Goal: Task Accomplishment & Management: Complete application form

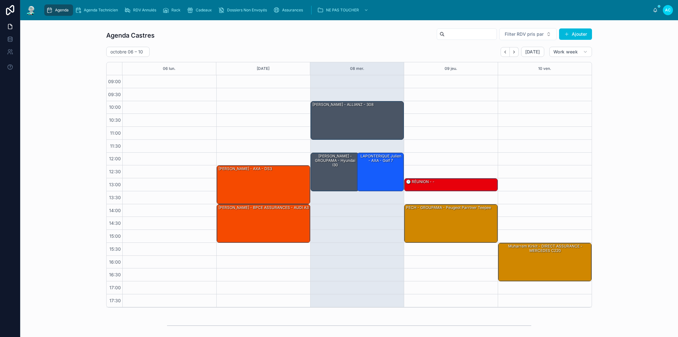
click at [89, 12] on span "Agenda Technicien" at bounding box center [101, 10] width 34 height 5
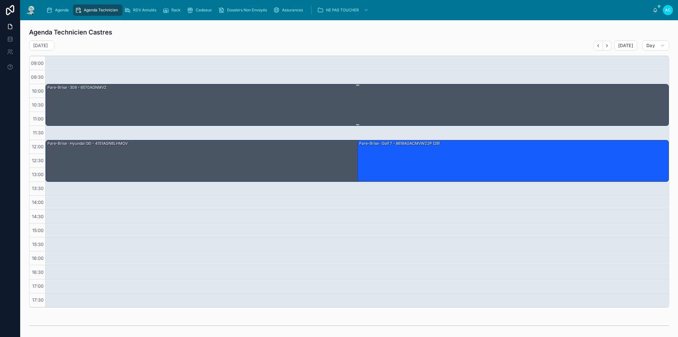
click at [231, 110] on div "Pare-Brise · 308 - 6570AGNMVZ" at bounding box center [358, 104] width 622 height 40
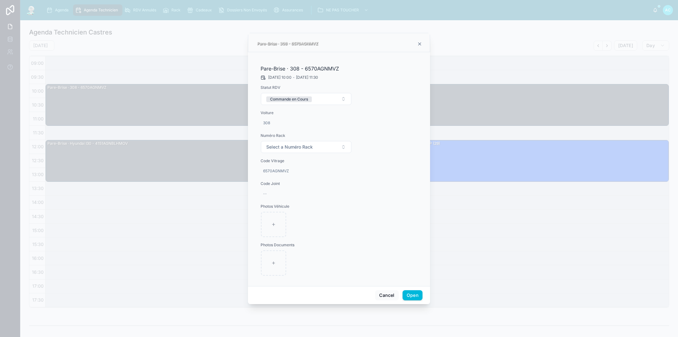
click at [346, 99] on button "Commande en Cours" at bounding box center [306, 99] width 90 height 12
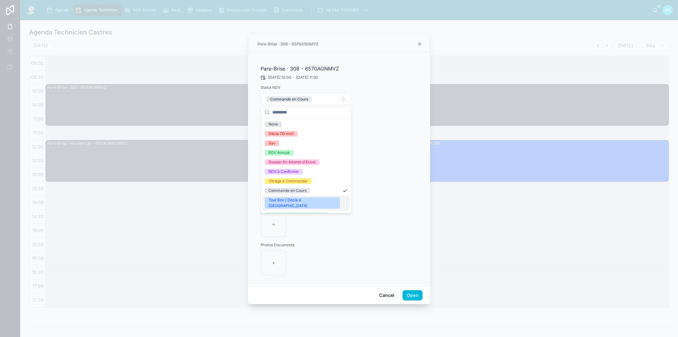
click at [309, 200] on div "Tout Bon | Décla à [GEOGRAPHIC_DATA]" at bounding box center [303, 202] width 68 height 11
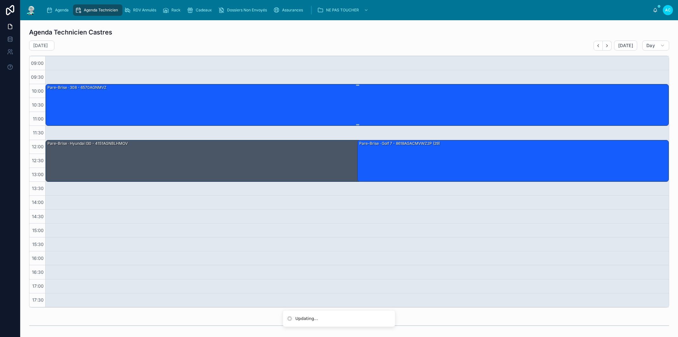
click at [258, 118] on div "Pare-Brise · 308 - 6570AGNMVZ" at bounding box center [358, 104] width 622 height 40
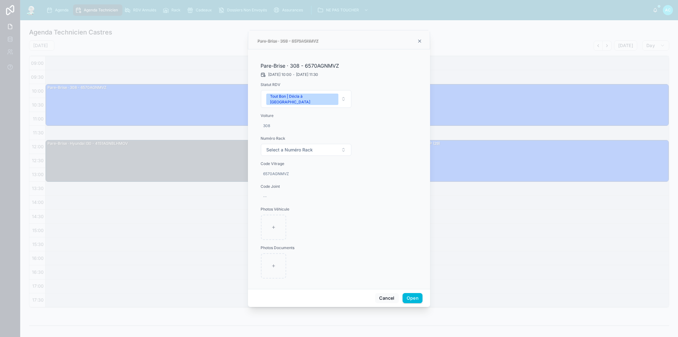
click at [289, 147] on span "Select a Numéro Rack" at bounding box center [289, 150] width 47 height 6
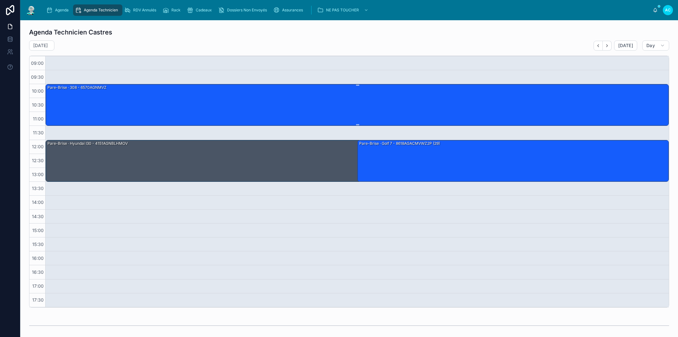
click at [279, 111] on div "Pare-Brise · 308 - 6570AGNMVZ" at bounding box center [358, 104] width 622 height 40
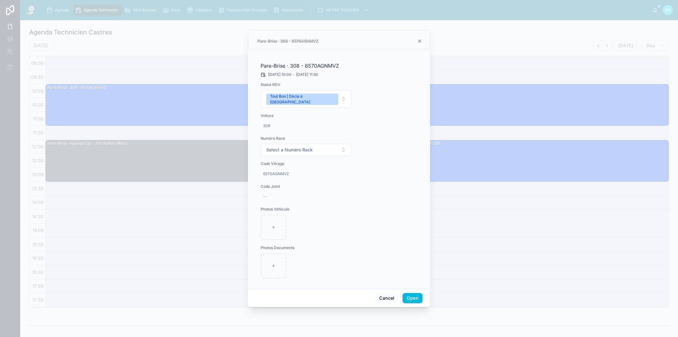
click at [304, 152] on button "Select a Numéro Rack" at bounding box center [306, 150] width 90 height 12
click at [283, 195] on div "26" at bounding box center [306, 193] width 88 height 9
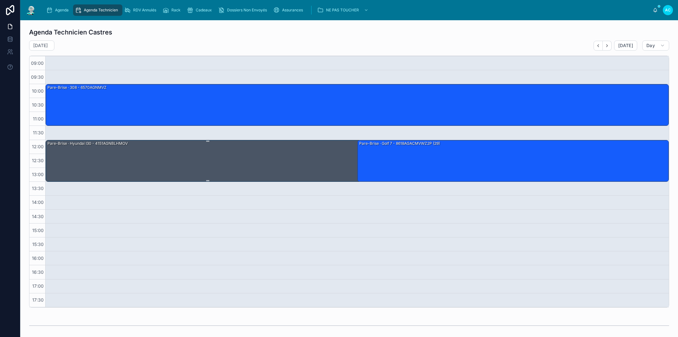
click at [171, 165] on div "Pare-Brise · hyundai i30 - 4151AGNBLHMOV" at bounding box center [208, 160] width 322 height 40
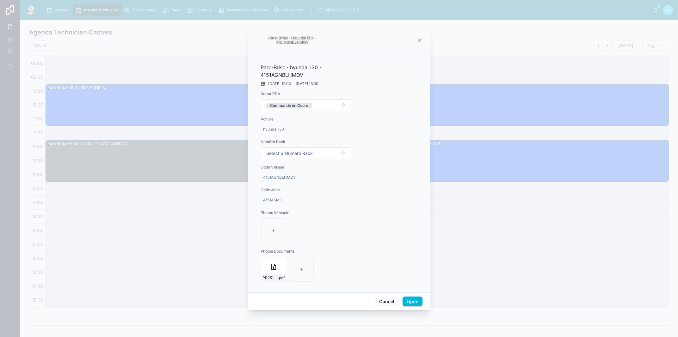
click at [316, 107] on button "Commande en Cours" at bounding box center [306, 105] width 90 height 12
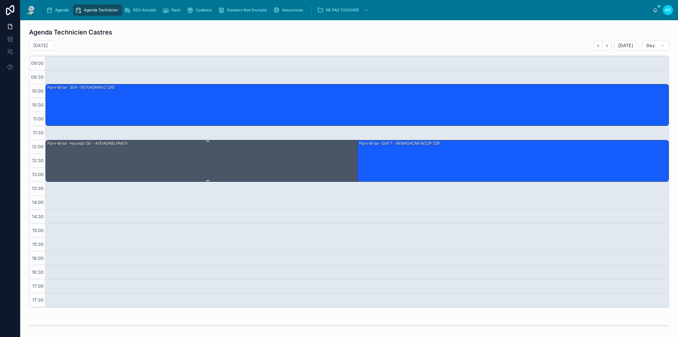
click at [276, 176] on div "Pare-Brise · hyundai i30 - 4151AGNBLHMOV" at bounding box center [208, 160] width 322 height 40
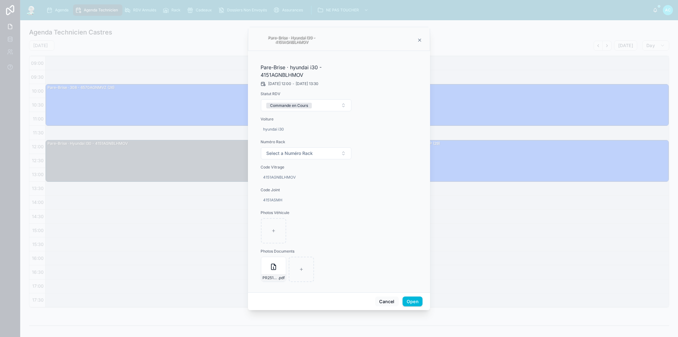
click at [308, 105] on div "Commande en Cours" at bounding box center [289, 106] width 38 height 6
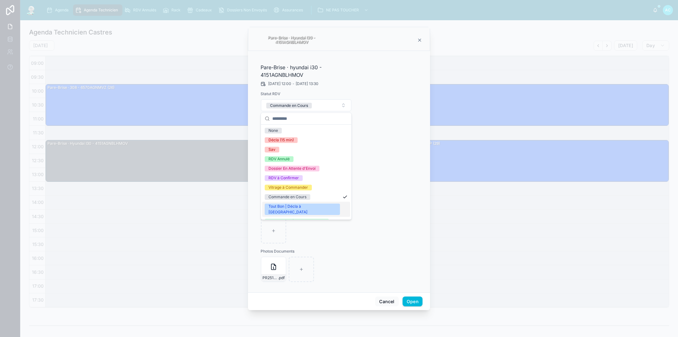
click at [303, 208] on div "Tout Bon | Décla à [GEOGRAPHIC_DATA]" at bounding box center [303, 209] width 68 height 11
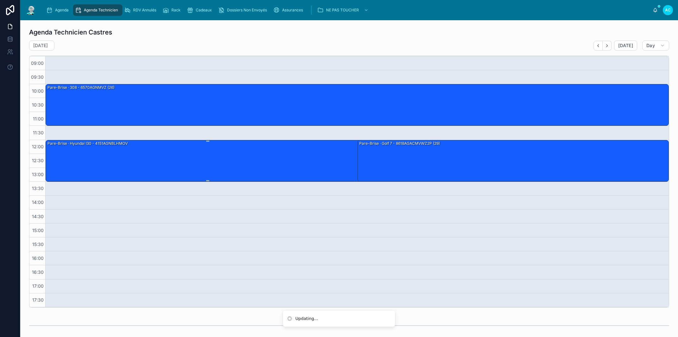
click at [293, 179] on div "Pare-Brise · hyundai i30 - 4151AGNBLHMOV" at bounding box center [208, 160] width 322 height 40
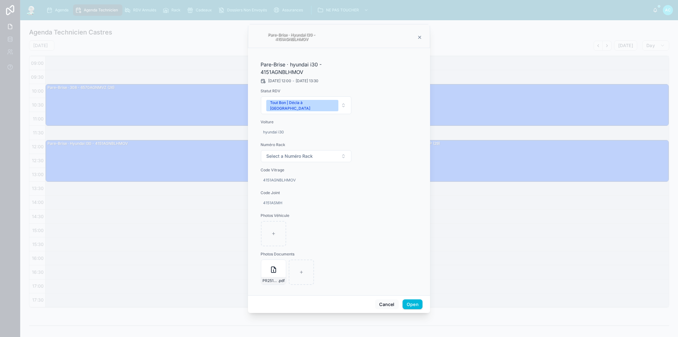
click at [305, 150] on button "Select a Numéro Rack" at bounding box center [306, 156] width 90 height 12
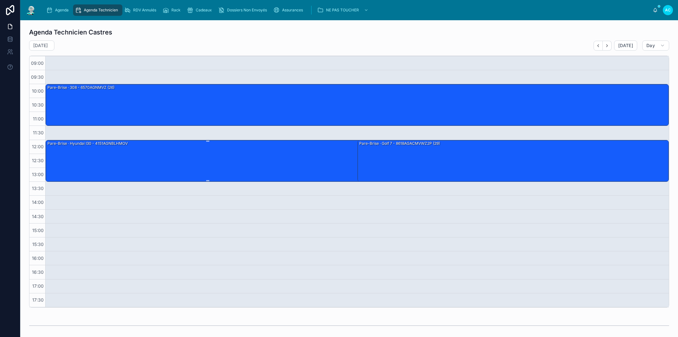
click at [279, 156] on div "Pare-Brise · hyundai i30 - 4151AGNBLHMOV" at bounding box center [208, 160] width 322 height 40
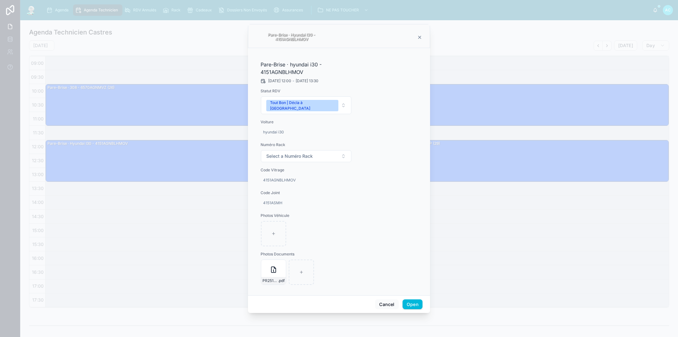
click at [296, 153] on span "Select a Numéro Rack" at bounding box center [289, 156] width 47 height 6
click at [286, 255] on div "28" at bounding box center [306, 254] width 88 height 9
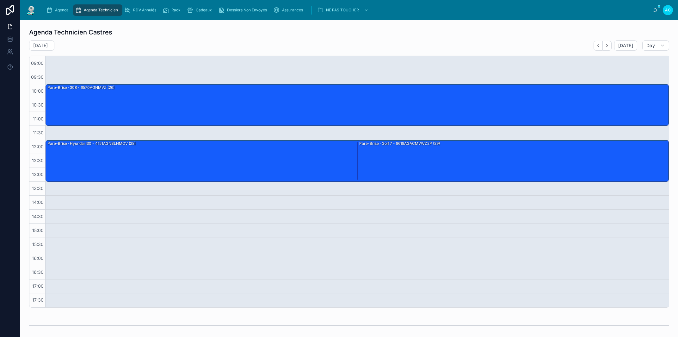
click at [68, 12] on span "Agenda" at bounding box center [62, 10] width 14 height 5
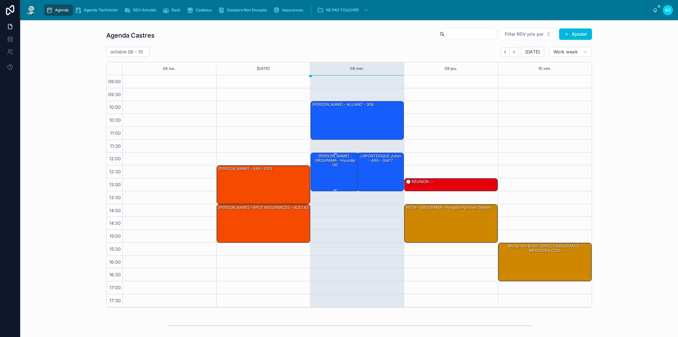
click at [330, 184] on div "[PERSON_NAME] - GROUPAMA - hyundai i30" at bounding box center [335, 171] width 47 height 37
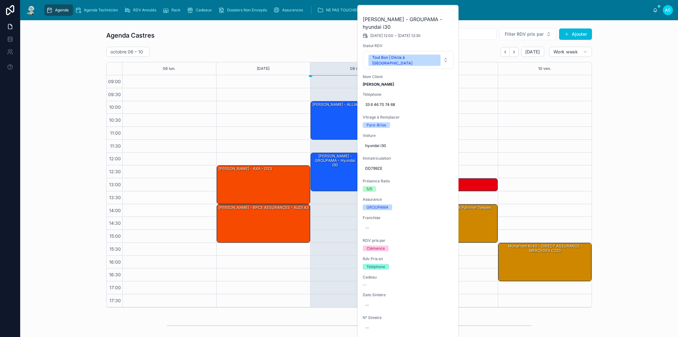
click at [0, 0] on icon at bounding box center [0, 0] width 0 height 0
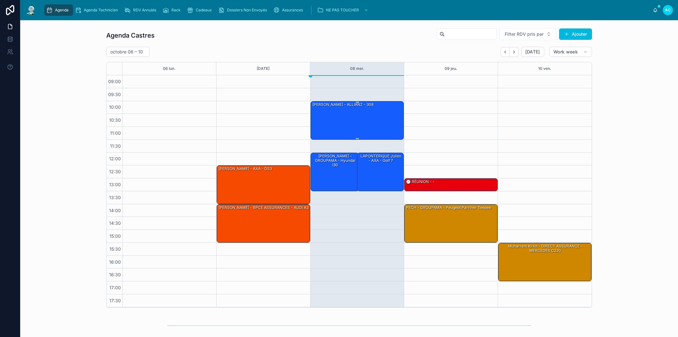
click at [321, 119] on div "[PERSON_NAME] - ALLIANZ - 308" at bounding box center [358, 120] width 92 height 37
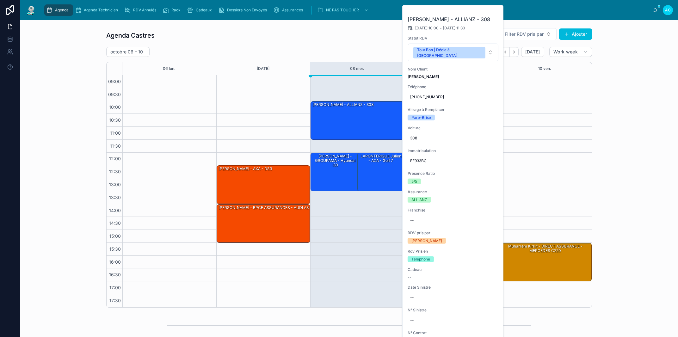
click at [0, 0] on icon at bounding box center [0, 0] width 0 height 0
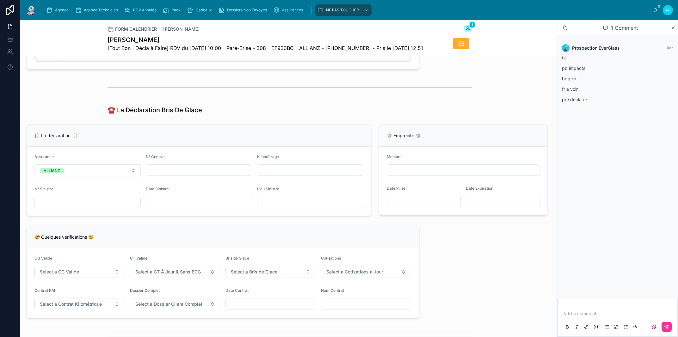
scroll to position [120, 0]
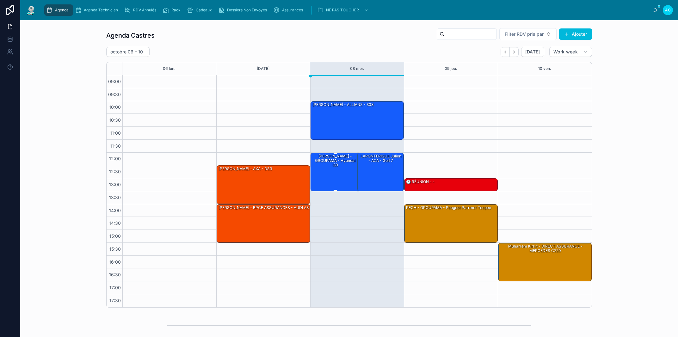
click at [323, 173] on div "[PERSON_NAME] - GROUPAMA - hyundai i30" at bounding box center [335, 171] width 47 height 37
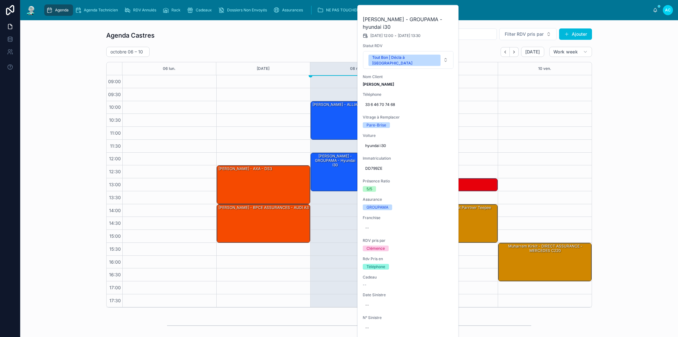
click at [0, 0] on button at bounding box center [0, 0] width 0 height 0
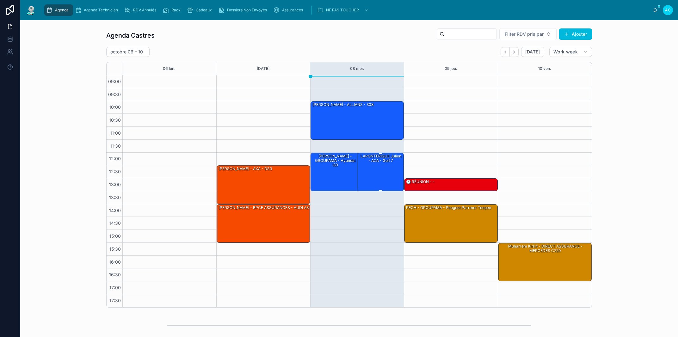
click at [384, 186] on div "LAPONTERIQUE Julien - AXA - Golf 7" at bounding box center [380, 171] width 45 height 37
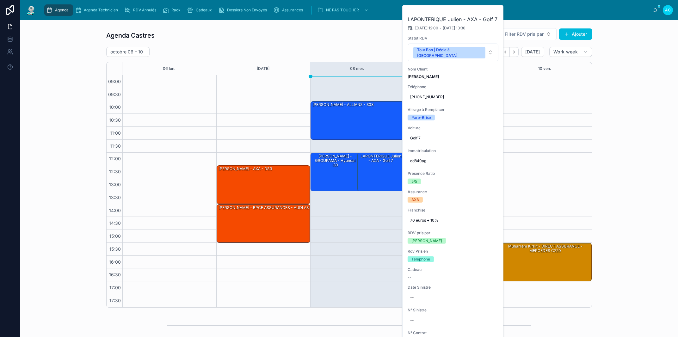
click at [0, 0] on button at bounding box center [0, 0] width 0 height 0
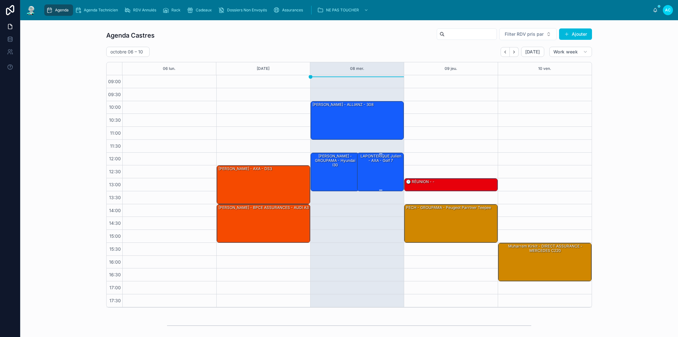
click at [394, 180] on div "LAPONTERIQUE Julien - AXA - Golf 7" at bounding box center [380, 171] width 45 height 37
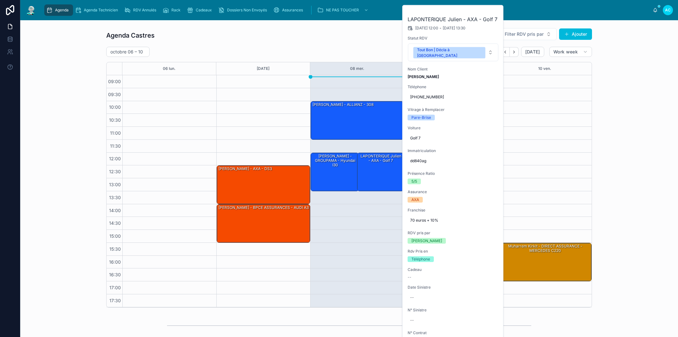
click at [0, 0] on icon at bounding box center [0, 0] width 0 height 0
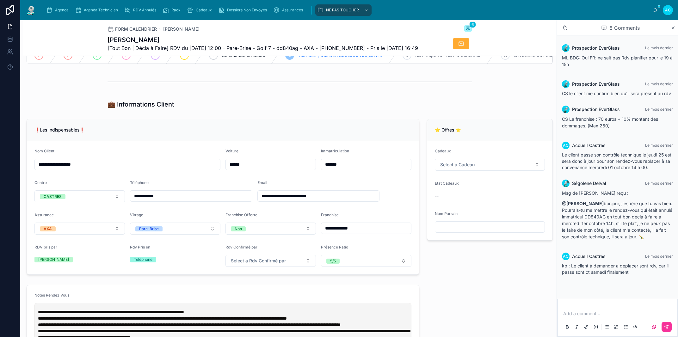
scroll to position [72, 0]
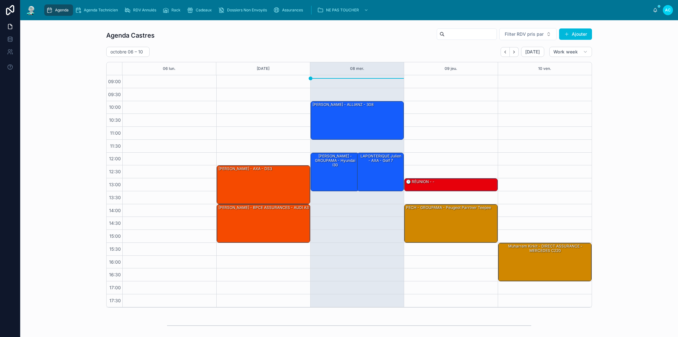
click at [180, 11] on span "Rack" at bounding box center [175, 10] width 9 height 5
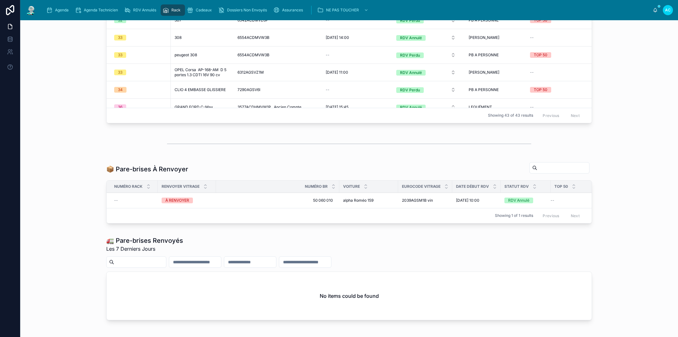
scroll to position [260, 0]
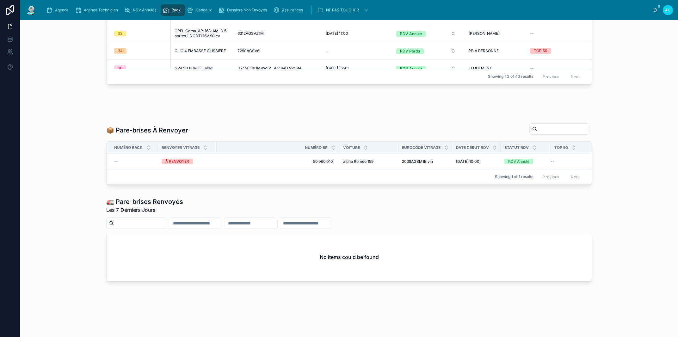
click at [174, 159] on div "À RENVOYER" at bounding box center [177, 162] width 24 height 6
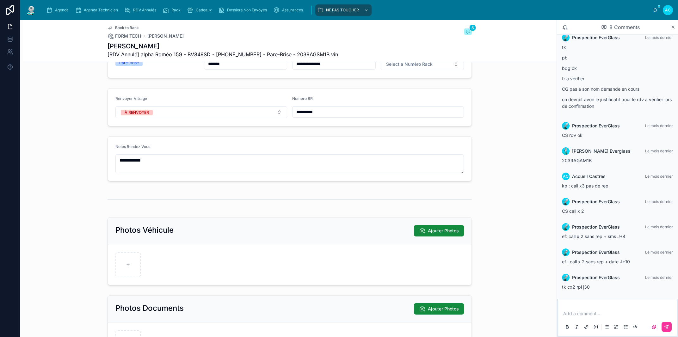
scroll to position [72, 0]
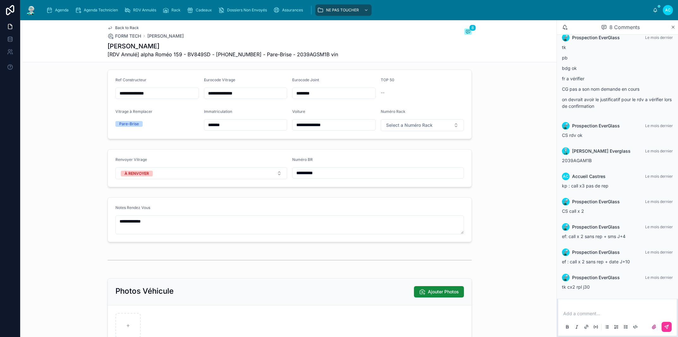
click at [243, 179] on button "À RENVOYER" at bounding box center [201, 173] width 172 height 12
click at [180, 228] on div "RENVOYÉ" at bounding box center [199, 223] width 88 height 9
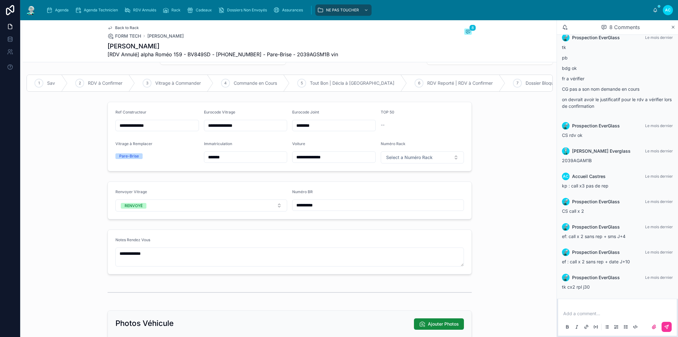
scroll to position [0, 0]
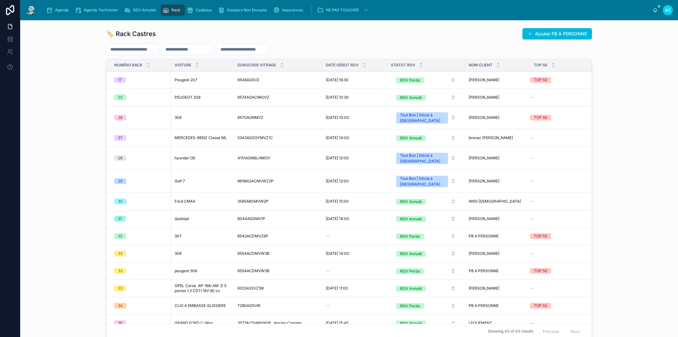
click at [248, 81] on span "6548AGSVZ" at bounding box center [249, 80] width 22 height 5
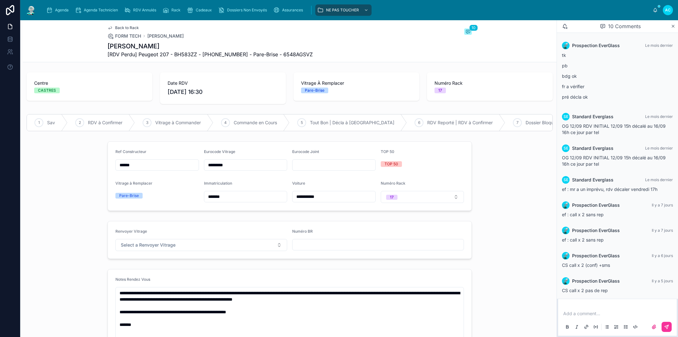
scroll to position [54, 0]
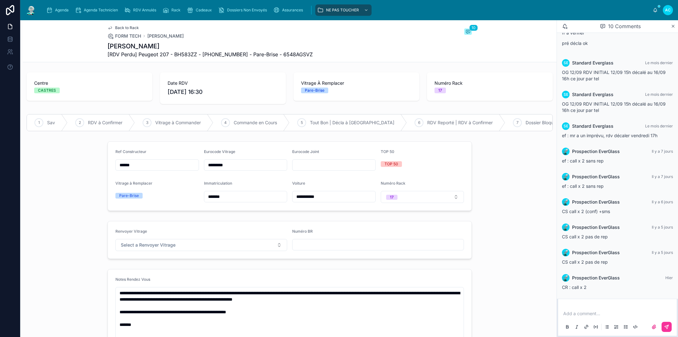
click at [409, 200] on button "17" at bounding box center [423, 197] width 84 height 12
click at [396, 255] on div "68" at bounding box center [419, 254] width 88 height 9
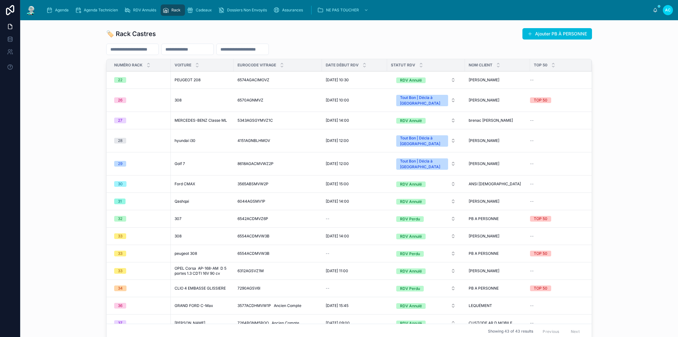
click at [179, 82] on span "PEUGEOT 208" at bounding box center [188, 80] width 26 height 5
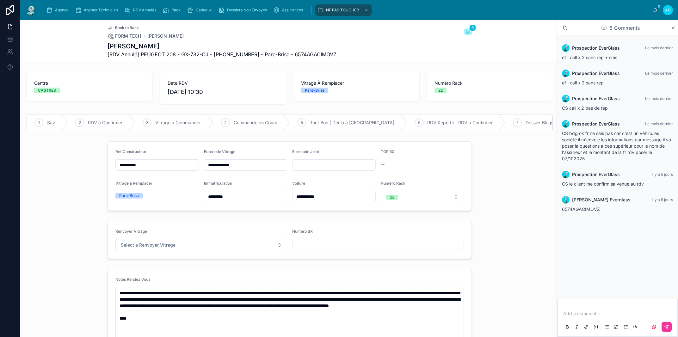
click at [405, 202] on button "22" at bounding box center [423, 197] width 84 height 12
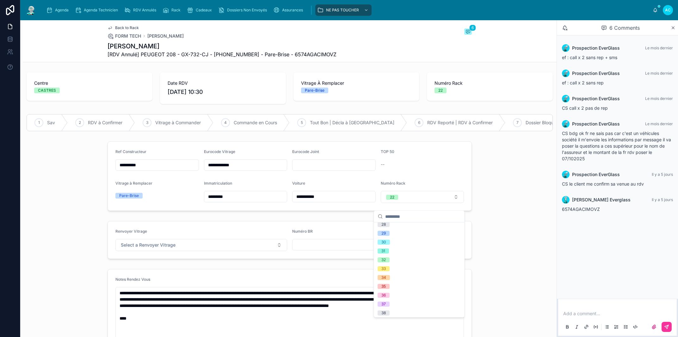
scroll to position [252, 0]
click at [396, 284] on div "35" at bounding box center [419, 286] width 88 height 9
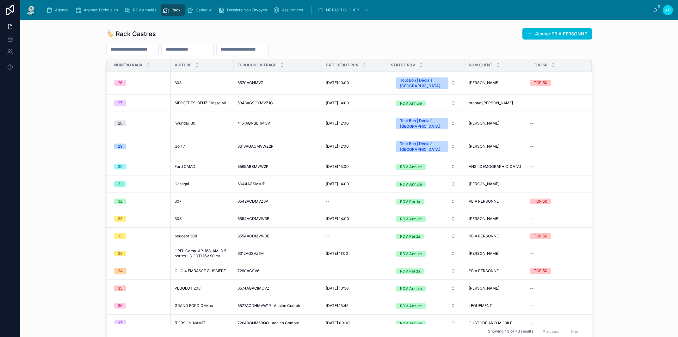
click at [197, 101] on span "MERCEDES-BENZ Classe ML" at bounding box center [201, 103] width 53 height 5
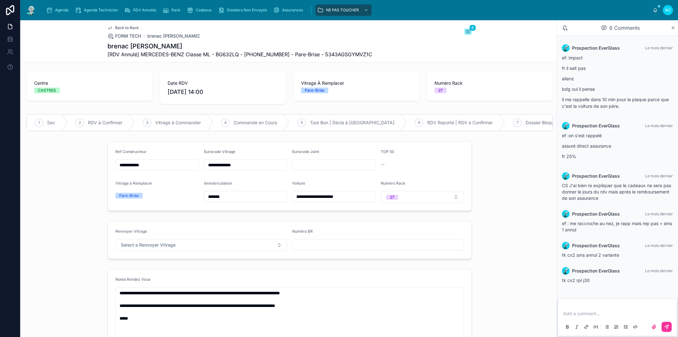
drag, startPoint x: 249, startPoint y: 171, endPoint x: 209, endPoint y: 173, distance: 39.3
click at [204, 170] on input "**********" at bounding box center [245, 165] width 83 height 9
click at [179, 13] on div "Rack" at bounding box center [173, 10] width 21 height 10
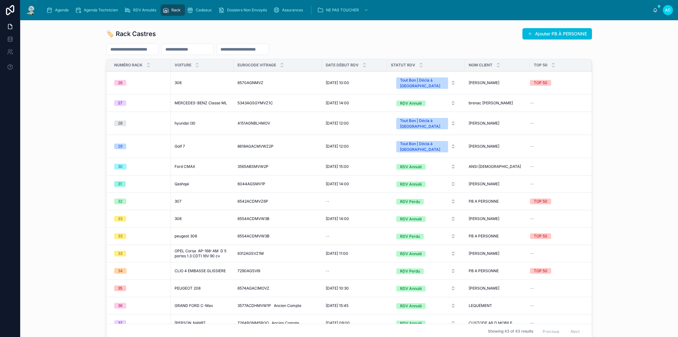
click at [253, 182] on span "6044AGSMV1P" at bounding box center [252, 184] width 28 height 5
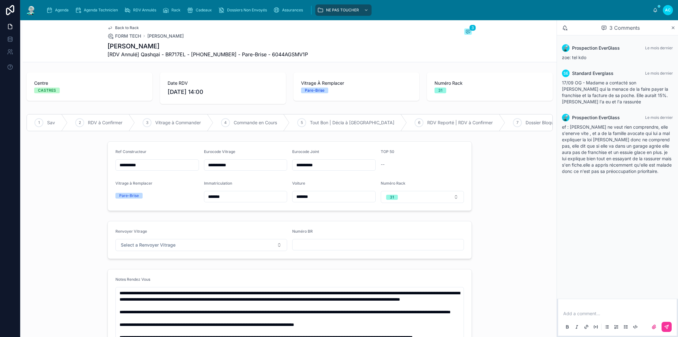
drag, startPoint x: 240, startPoint y: 173, endPoint x: 205, endPoint y: 169, distance: 35.0
click at [205, 169] on input "**********" at bounding box center [245, 165] width 83 height 9
click at [64, 11] on span "Agenda" at bounding box center [62, 10] width 14 height 5
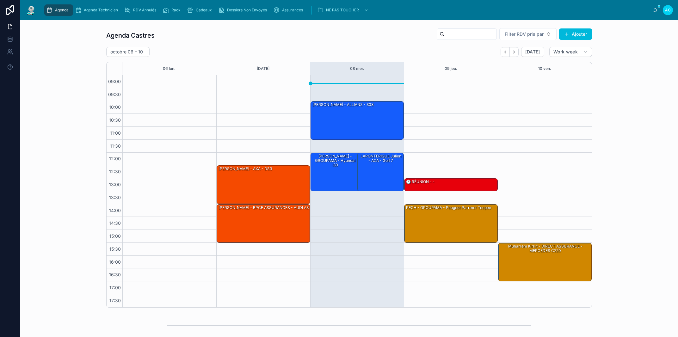
click at [176, 14] on div "Rack" at bounding box center [173, 10] width 21 height 10
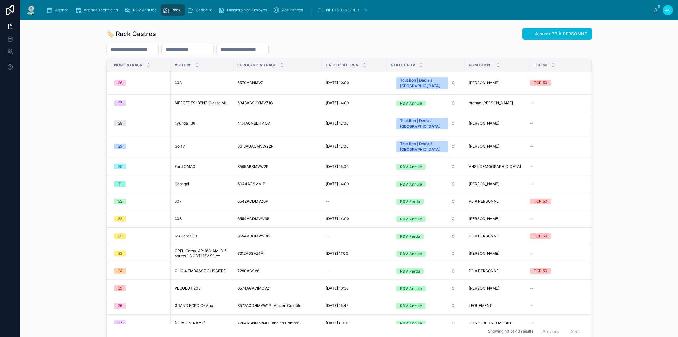
click at [253, 164] on span "3565ABSMVW2P" at bounding box center [253, 166] width 31 height 5
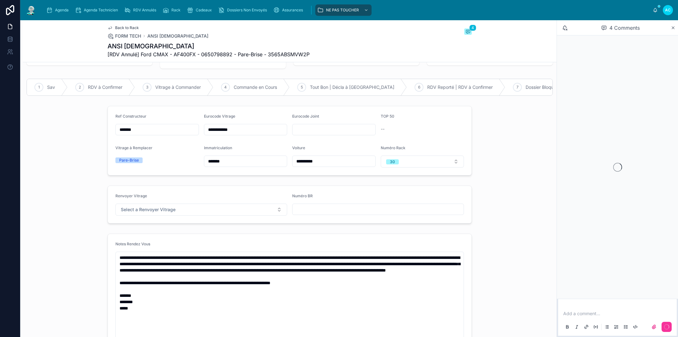
scroll to position [36, 0]
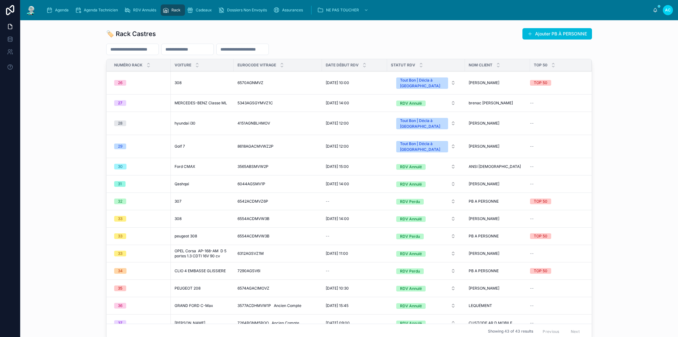
click at [239, 182] on span "6044AGSMV1P" at bounding box center [252, 184] width 28 height 5
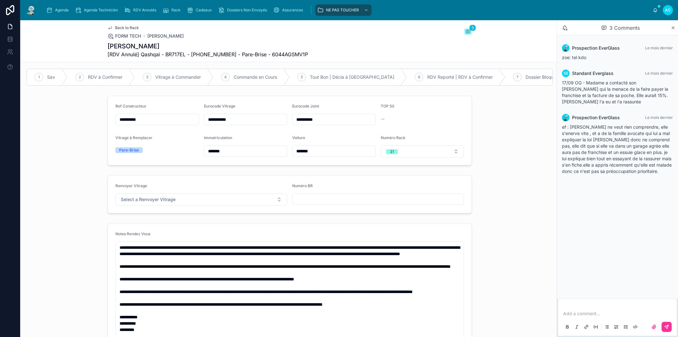
scroll to position [36, 0]
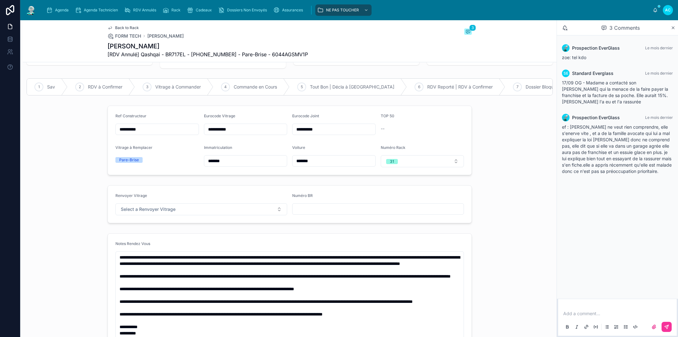
click at [211, 215] on button "Select a Renvoyer Vitrage" at bounding box center [201, 209] width 172 height 12
click at [171, 240] on div "À RENVOYER" at bounding box center [173, 241] width 24 height 6
click at [416, 167] on button "31" at bounding box center [423, 161] width 84 height 12
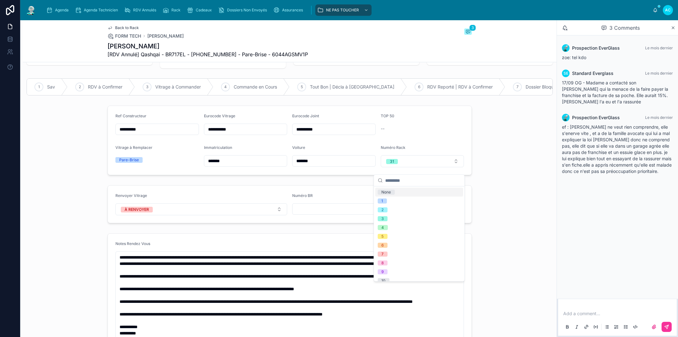
click at [400, 191] on div "None" at bounding box center [419, 192] width 88 height 9
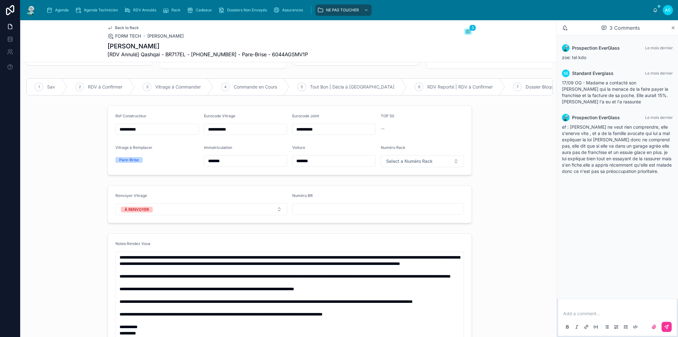
click at [324, 214] on input "text" at bounding box center [378, 209] width 171 height 9
paste input "**********"
type input "**********"
click at [510, 194] on div "**********" at bounding box center [290, 204] width 534 height 43
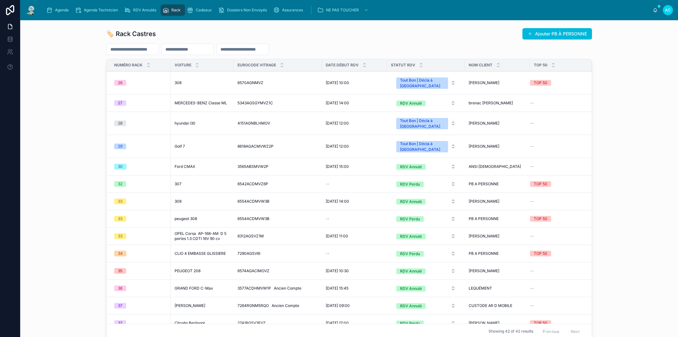
click at [196, 101] on span "MERCEDES-BENZ Classe ML" at bounding box center [201, 103] width 53 height 5
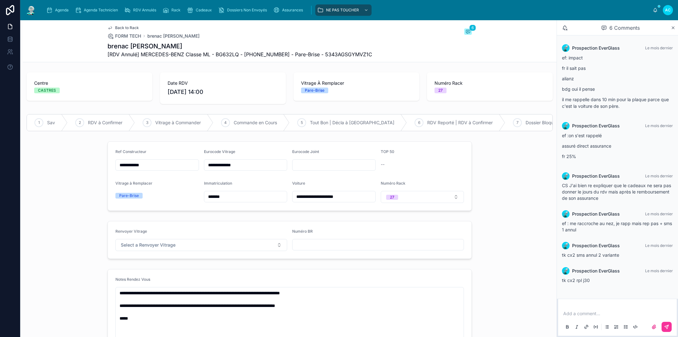
click at [408, 203] on button "27" at bounding box center [423, 197] width 84 height 12
click at [399, 228] on div "None" at bounding box center [419, 228] width 88 height 9
click at [172, 248] on span "Select a Renvoyer Vitrage" at bounding box center [148, 245] width 55 height 6
drag, startPoint x: 178, startPoint y: 278, endPoint x: 313, endPoint y: 278, distance: 135.1
click at [178, 278] on div "À RENVOYER" at bounding box center [173, 277] width 24 height 6
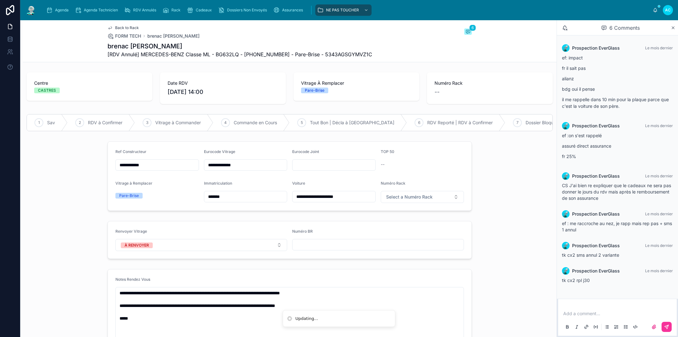
click at [328, 249] on input "text" at bounding box center [378, 244] width 171 height 9
paste input "**********"
type input "**********"
click at [474, 236] on div "**********" at bounding box center [290, 240] width 534 height 43
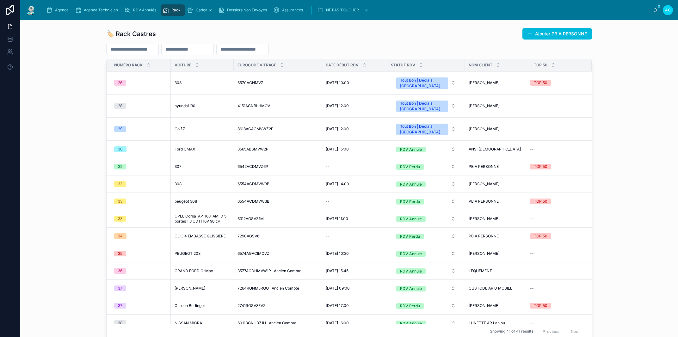
click at [58, 9] on span "Agenda" at bounding box center [62, 10] width 14 height 5
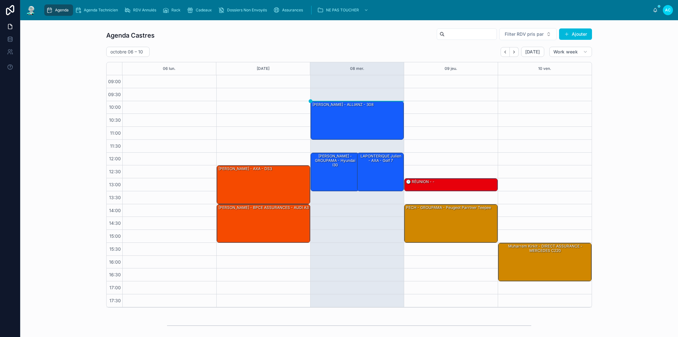
click at [336, 130] on div "[PERSON_NAME] - ALLIANZ - 308" at bounding box center [358, 120] width 92 height 37
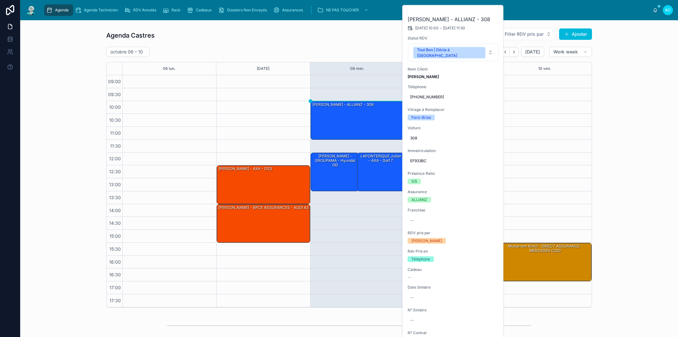
click at [0, 0] on icon at bounding box center [0, 0] width 0 height 0
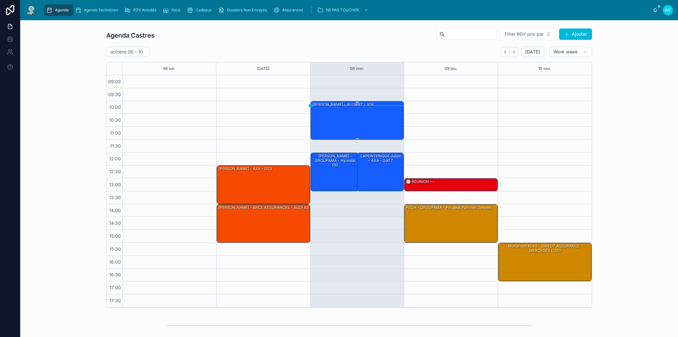
drag, startPoint x: 351, startPoint y: 130, endPoint x: 340, endPoint y: 132, distance: 11.2
click at [349, 131] on div "[PERSON_NAME] - ALLIANZ - 308" at bounding box center [358, 120] width 92 height 37
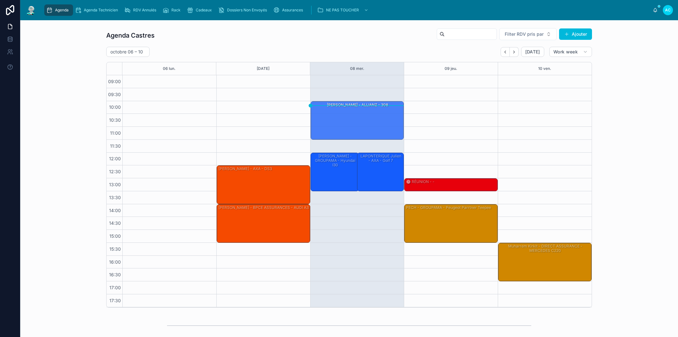
drag, startPoint x: 491, startPoint y: 132, endPoint x: 482, endPoint y: 130, distance: 9.4
click at [489, 131] on div "13:00 – 13:30 🕒 RÉUNION - - 14:00 – 15:30 PECH - GROUPAMA - peugeot parrtner te…" at bounding box center [451, 191] width 94 height 232
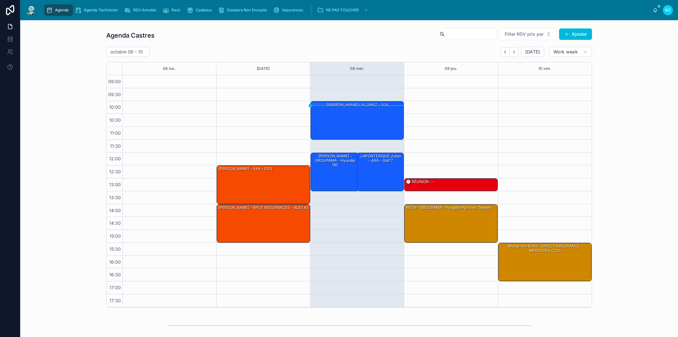
click at [384, 121] on div "[PERSON_NAME] - ALLIANZ - 308" at bounding box center [358, 120] width 92 height 37
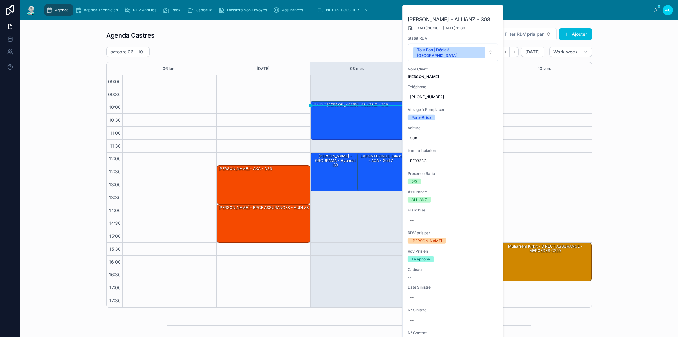
click at [0, 0] on icon at bounding box center [0, 0] width 0 height 0
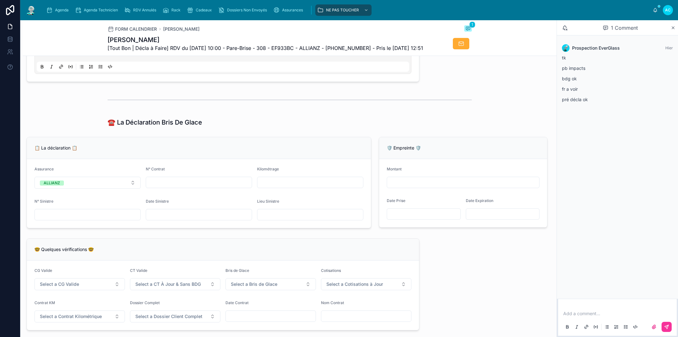
scroll to position [432, 0]
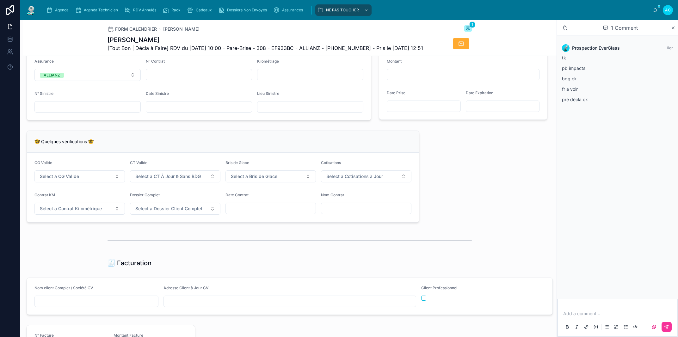
click at [57, 180] on span "Select a CG Valide" at bounding box center [59, 176] width 39 height 6
click at [70, 214] on div "✅ Oui" at bounding box center [79, 215] width 88 height 9
click at [146, 180] on span "Select a CT À Jour & Sans BDG" at bounding box center [167, 176] width 65 height 6
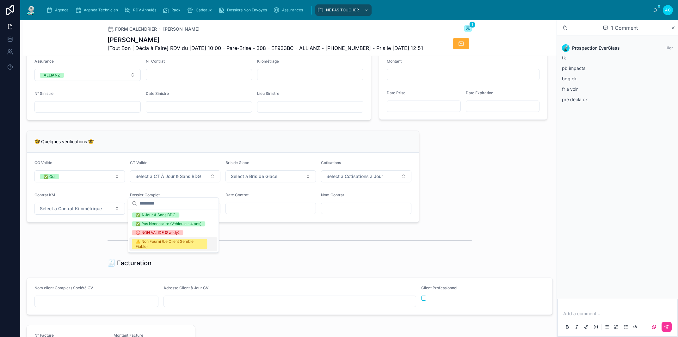
click at [154, 242] on div "⚠️ Non Fourni (Le Client Semble Fiable)" at bounding box center [170, 244] width 68 height 10
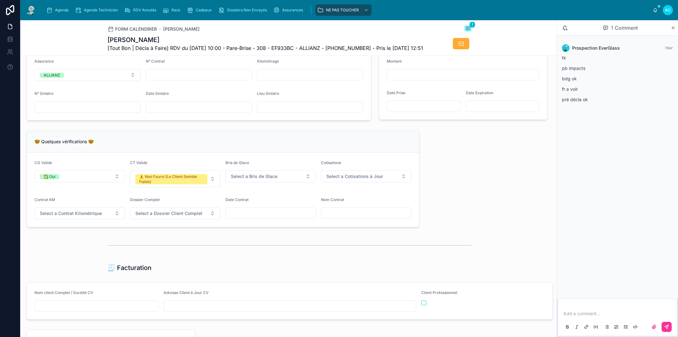
click at [251, 183] on button "Select a Bris de Glace" at bounding box center [271, 177] width 90 height 12
click at [247, 218] on div "✅ Validé" at bounding box center [268, 215] width 88 height 9
click at [355, 180] on span "Select a Cotisations à Jour" at bounding box center [355, 176] width 57 height 6
click at [339, 218] on div "✅ À Jour" at bounding box center [363, 215] width 88 height 9
click at [73, 217] on span "Select a Contrat Kilométrique" at bounding box center [71, 213] width 62 height 6
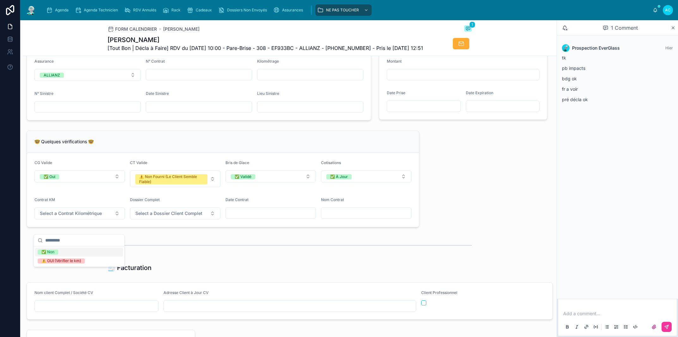
click at [65, 250] on div "✅ Non" at bounding box center [79, 252] width 88 height 9
click at [165, 217] on span "Select a Dossier Client Complet" at bounding box center [168, 213] width 67 height 6
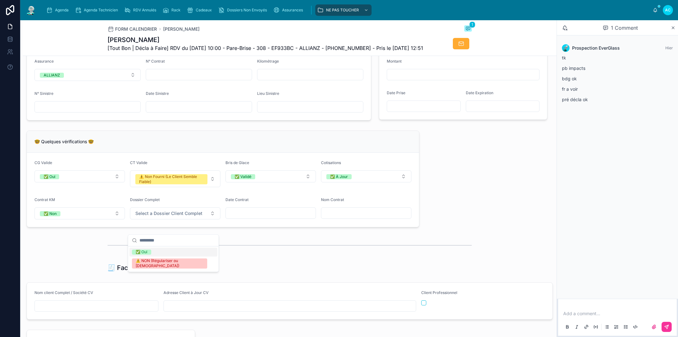
click at [158, 254] on div "✅ Oui" at bounding box center [173, 252] width 88 height 9
click at [245, 218] on input "text" at bounding box center [271, 213] width 90 height 9
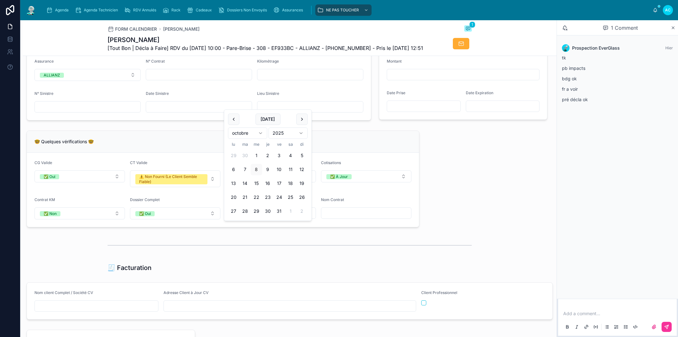
click at [269, 272] on div "🧾 Facturation" at bounding box center [290, 268] width 364 height 9
drag, startPoint x: 166, startPoint y: 40, endPoint x: 105, endPoint y: 37, distance: 60.5
click at [108, 37] on h1 "[PERSON_NAME]" at bounding box center [266, 39] width 316 height 9
copy h1 "[PERSON_NAME]"
click at [336, 218] on input "text" at bounding box center [366, 213] width 90 height 9
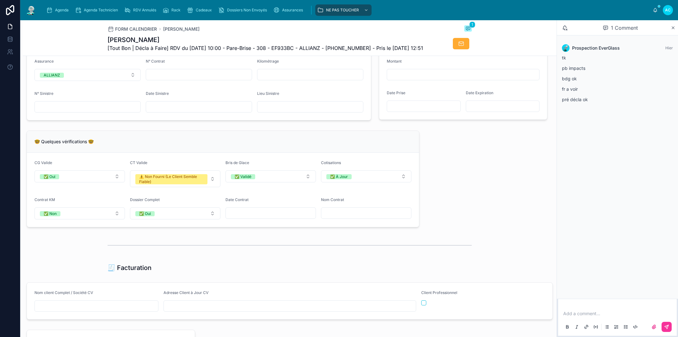
paste input "**********"
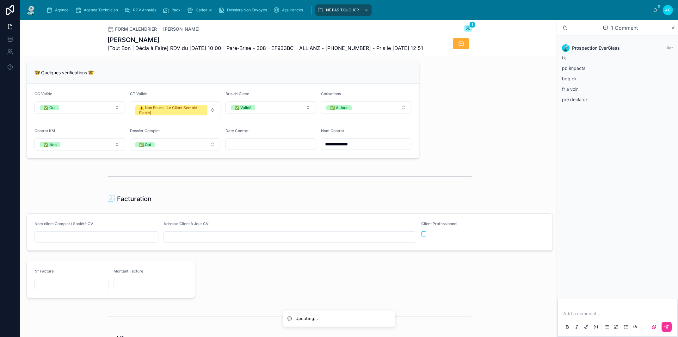
scroll to position [504, 0]
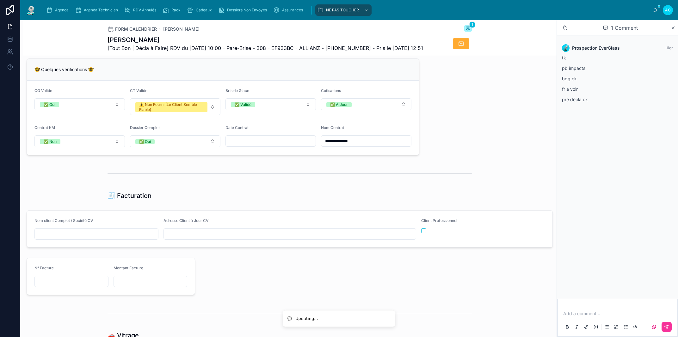
type input "**********"
click at [140, 239] on input "text" at bounding box center [96, 234] width 123 height 9
paste input "**********"
type input "**********"
click at [247, 203] on div "🧾 Facturation" at bounding box center [290, 196] width 534 height 14
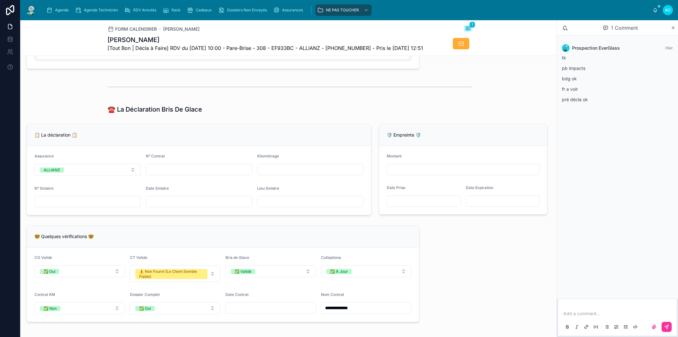
scroll to position [324, 0]
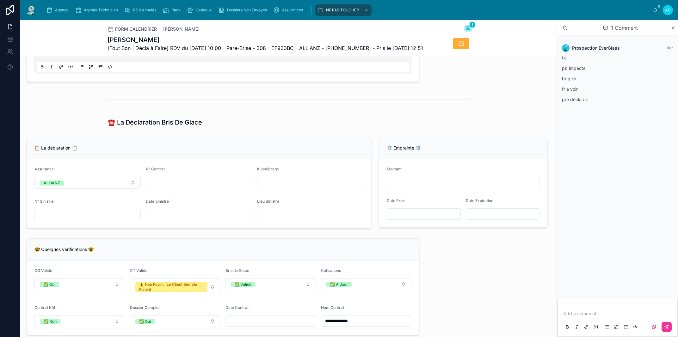
click at [165, 219] on input "text" at bounding box center [199, 214] width 106 height 9
type input "**********"
click at [276, 219] on input "text" at bounding box center [311, 214] width 106 height 9
click at [154, 219] on input "**********" at bounding box center [199, 214] width 106 height 9
click at [282, 219] on input "text" at bounding box center [311, 214] width 106 height 9
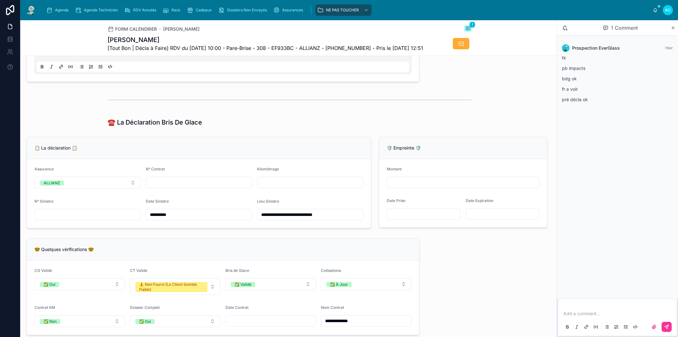
type input "**********"
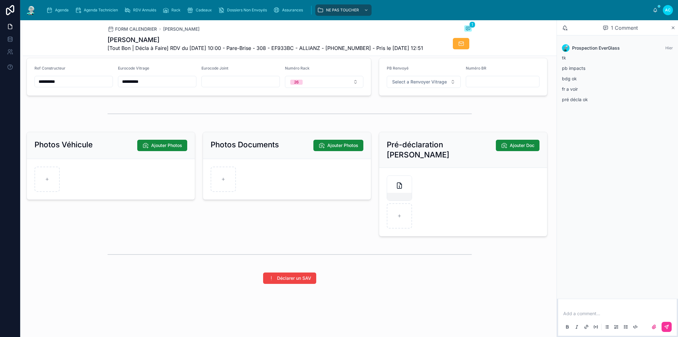
scroll to position [810, 0]
click at [335, 149] on button "Ajouter Photos" at bounding box center [339, 145] width 50 height 11
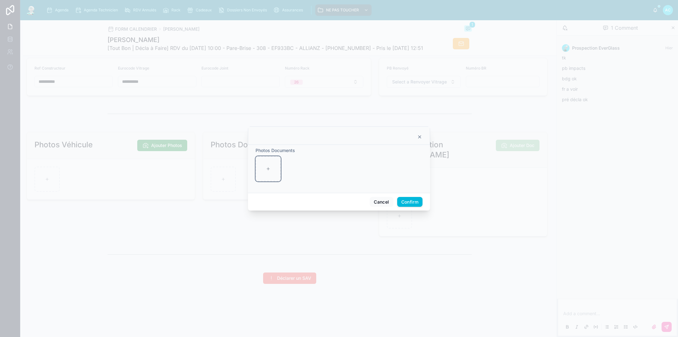
click at [267, 172] on div at bounding box center [268, 168] width 25 height 25
type input "**********"
click at [403, 202] on button "Confirm" at bounding box center [409, 202] width 25 height 10
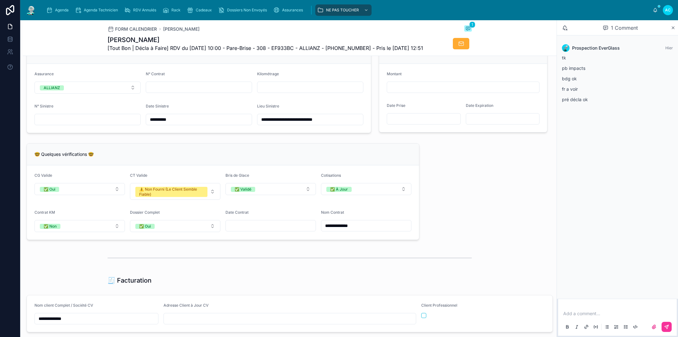
scroll to position [341, 0]
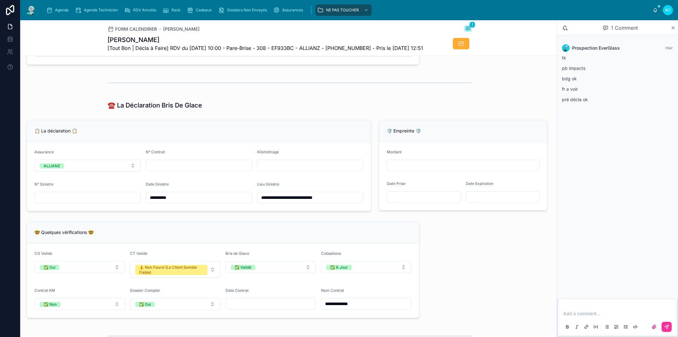
click at [159, 170] on input "text" at bounding box center [199, 165] width 106 height 9
click at [195, 170] on input "*********" at bounding box center [199, 165] width 106 height 9
type input "**********"
click at [209, 160] on form "**********" at bounding box center [199, 176] width 344 height 69
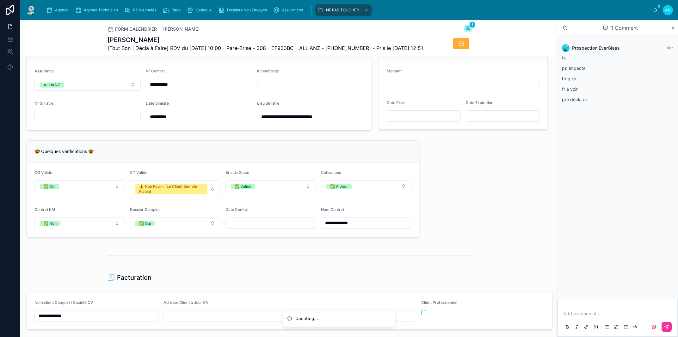
scroll to position [450, 0]
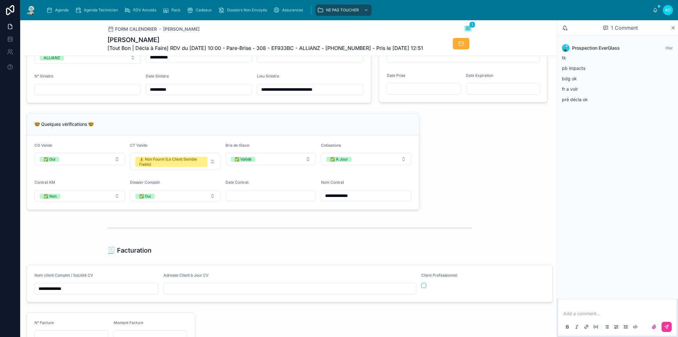
click at [252, 200] on input "text" at bounding box center [271, 195] width 90 height 9
type input "**********"
click at [408, 236] on div at bounding box center [290, 228] width 364 height 16
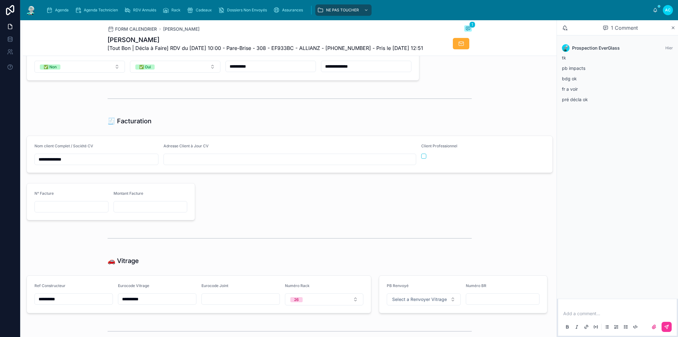
scroll to position [630, 0]
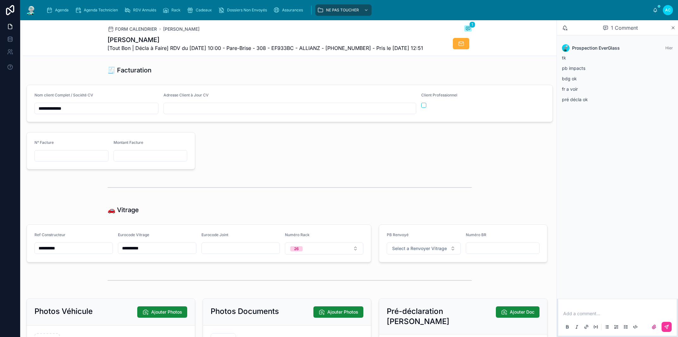
click at [178, 113] on input "text" at bounding box center [290, 108] width 252 height 9
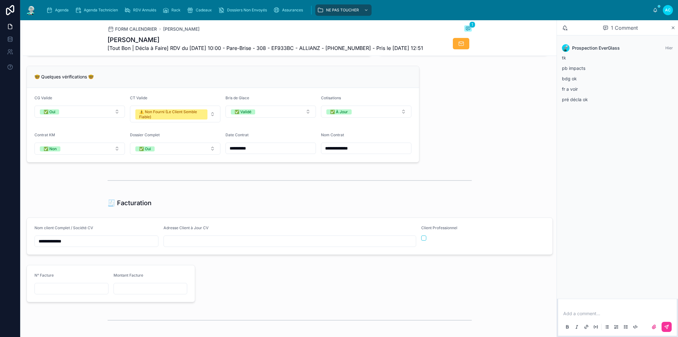
scroll to position [504, 0]
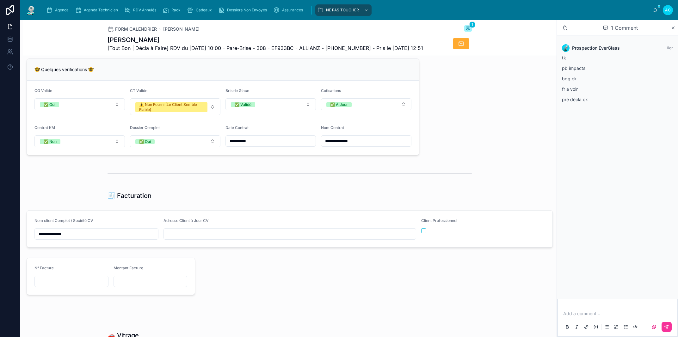
click at [237, 239] on input "text" at bounding box center [290, 234] width 252 height 9
click at [243, 239] on input "**********" at bounding box center [290, 234] width 252 height 9
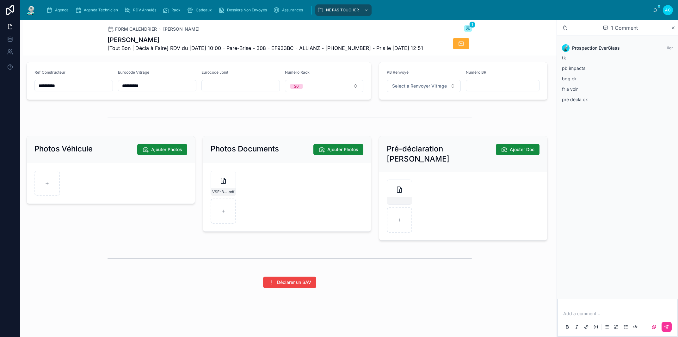
scroll to position [810, 0]
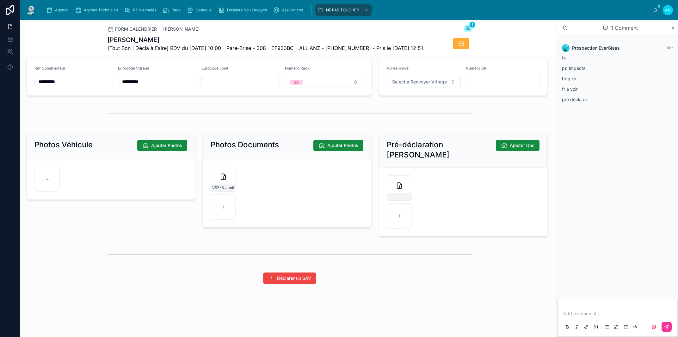
type input "**********"
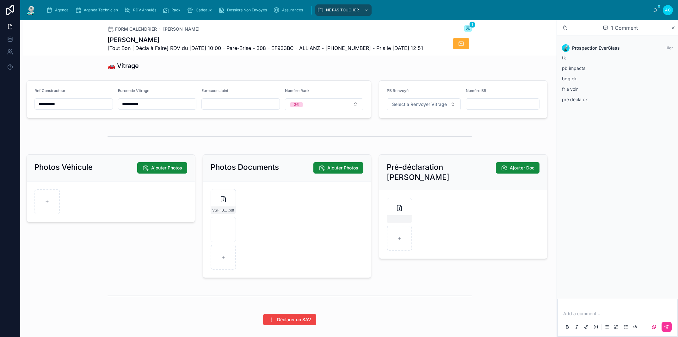
scroll to position [774, 0]
click at [330, 171] on span "Ajouter Photos" at bounding box center [342, 168] width 31 height 6
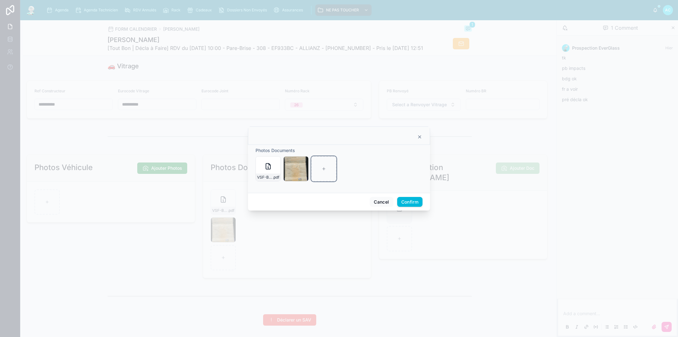
click at [327, 167] on div at bounding box center [323, 168] width 25 height 25
type input "**********"
click at [404, 203] on button "Confirm" at bounding box center [409, 202] width 25 height 10
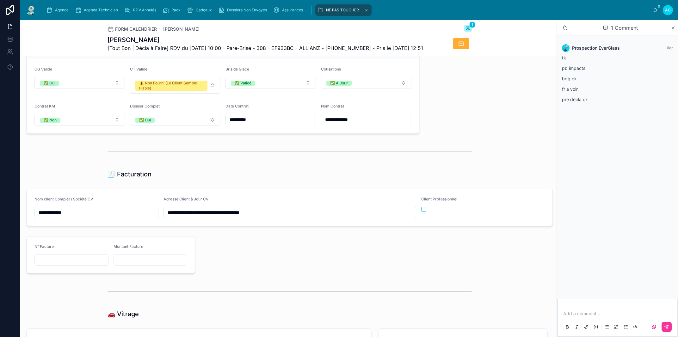
scroll to position [450, 0]
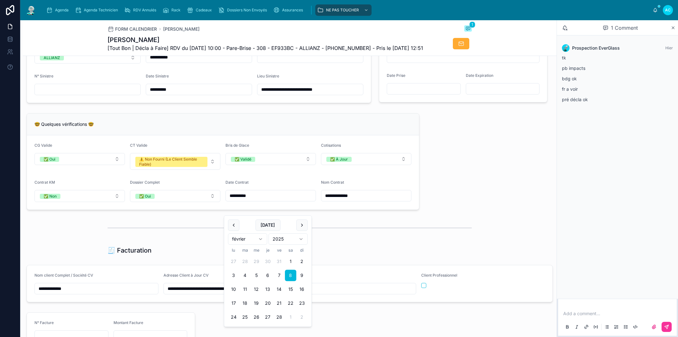
click at [226, 200] on input "**********" at bounding box center [271, 195] width 90 height 9
drag, startPoint x: 257, startPoint y: 210, endPoint x: 168, endPoint y: 206, distance: 88.7
click at [226, 200] on input "**********" at bounding box center [271, 195] width 90 height 9
type input "**********"
click at [358, 236] on div at bounding box center [290, 228] width 364 height 16
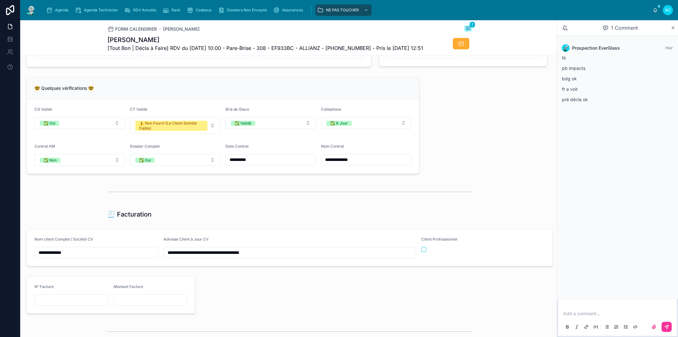
scroll to position [522, 0]
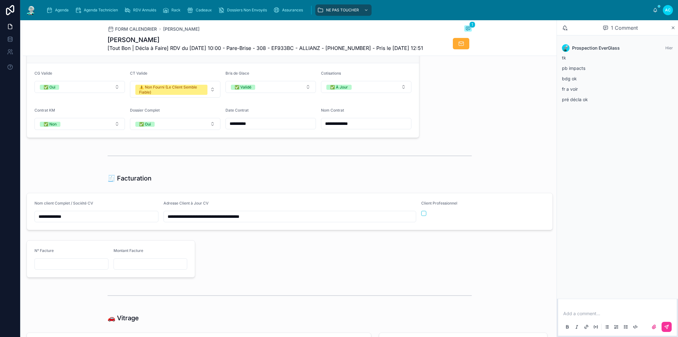
click at [215, 221] on input "**********" at bounding box center [290, 216] width 252 height 9
type input "**********"
click at [279, 185] on div "🧾 Facturation" at bounding box center [290, 178] width 534 height 14
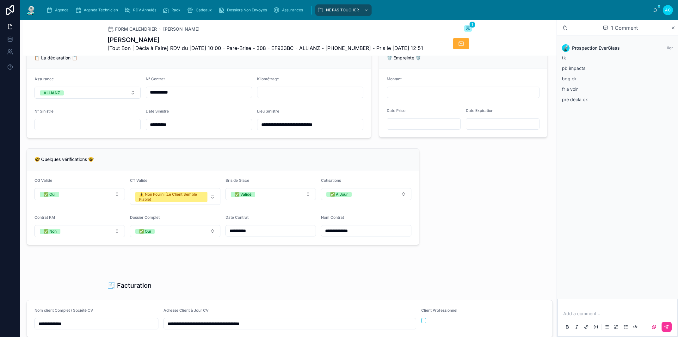
scroll to position [414, 0]
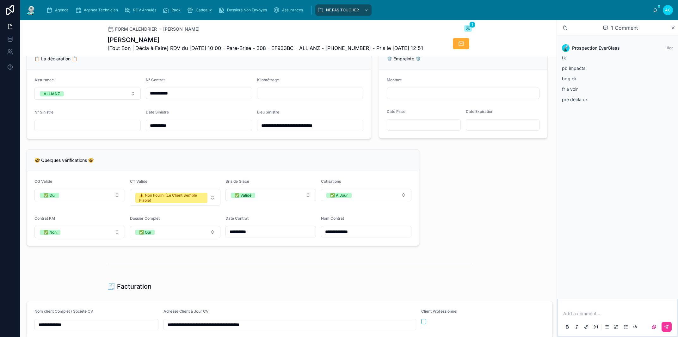
click at [70, 130] on input "text" at bounding box center [88, 125] width 106 height 9
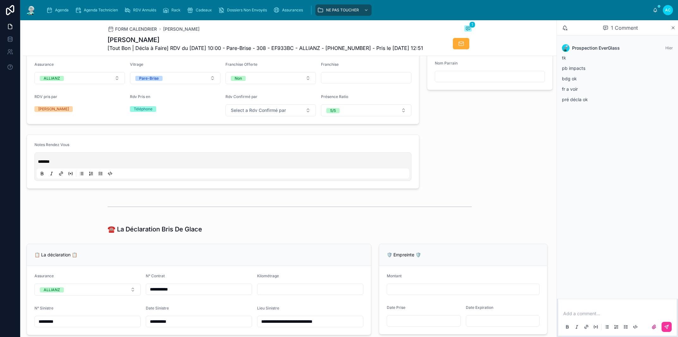
scroll to position [144, 0]
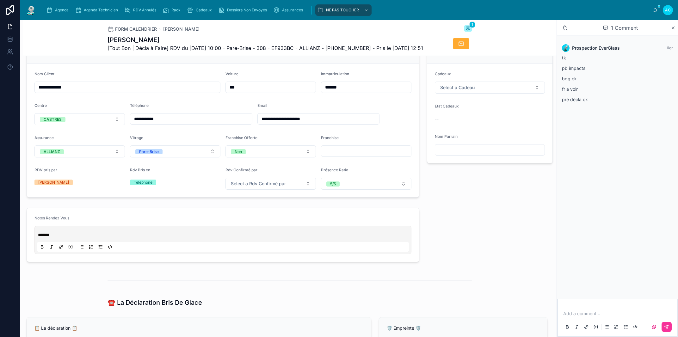
type input "*********"
click at [337, 156] on input "text" at bounding box center [366, 151] width 90 height 9
type input "**"
click at [240, 223] on div "Notes Rendez Vous" at bounding box center [222, 220] width 377 height 8
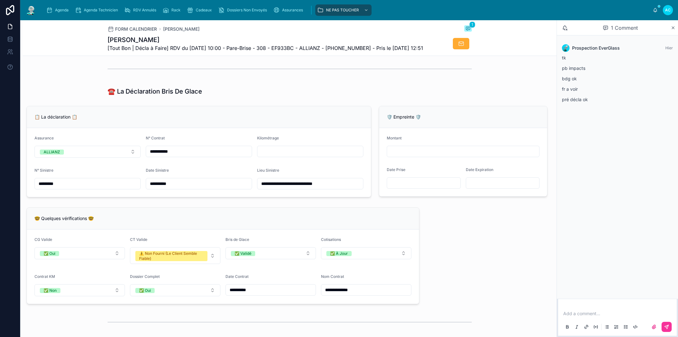
scroll to position [324, 0]
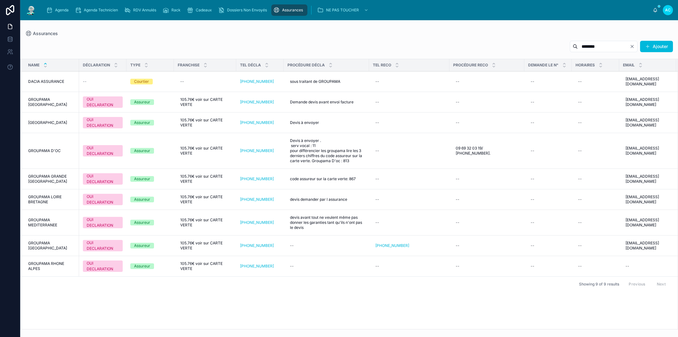
drag, startPoint x: 592, startPoint y: 48, endPoint x: 501, endPoint y: 48, distance: 90.8
click at [578, 48] on input "********" at bounding box center [604, 46] width 52 height 9
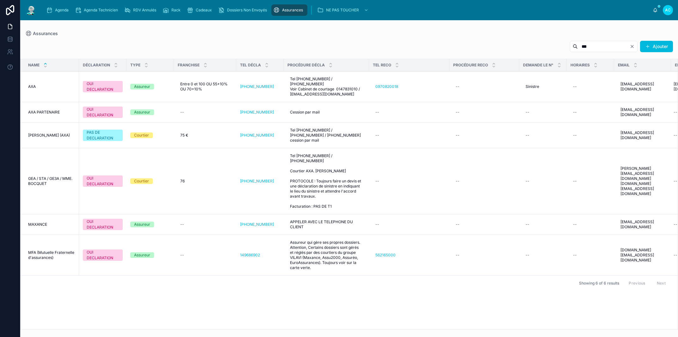
type input "***"
drag, startPoint x: 586, startPoint y: 46, endPoint x: 517, endPoint y: 52, distance: 69.2
click at [578, 50] on input "***" at bounding box center [604, 46] width 52 height 9
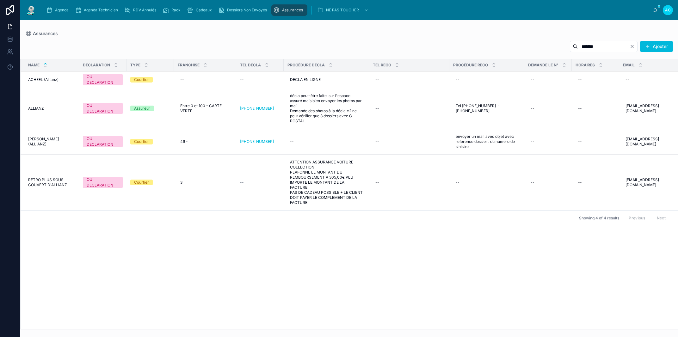
type input "*******"
click at [197, 118] on td "Entre 0 et 100 - CARTE VERTE Entre 0 et 100 - CARTE VERTE" at bounding box center [205, 108] width 62 height 41
